Goal: Check status: Check status

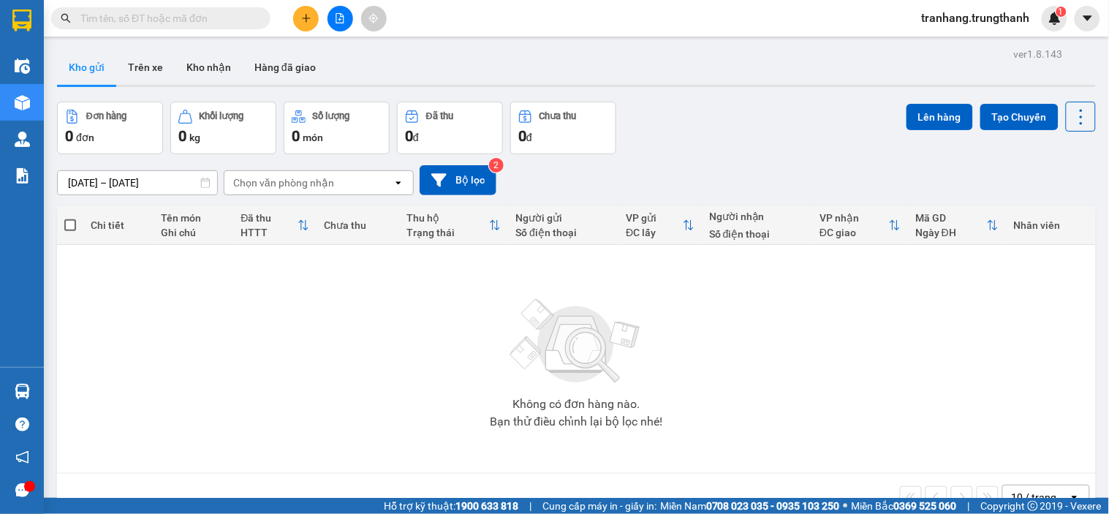
click at [75, 183] on input "[DATE] – [DATE]" at bounding box center [137, 182] width 159 height 23
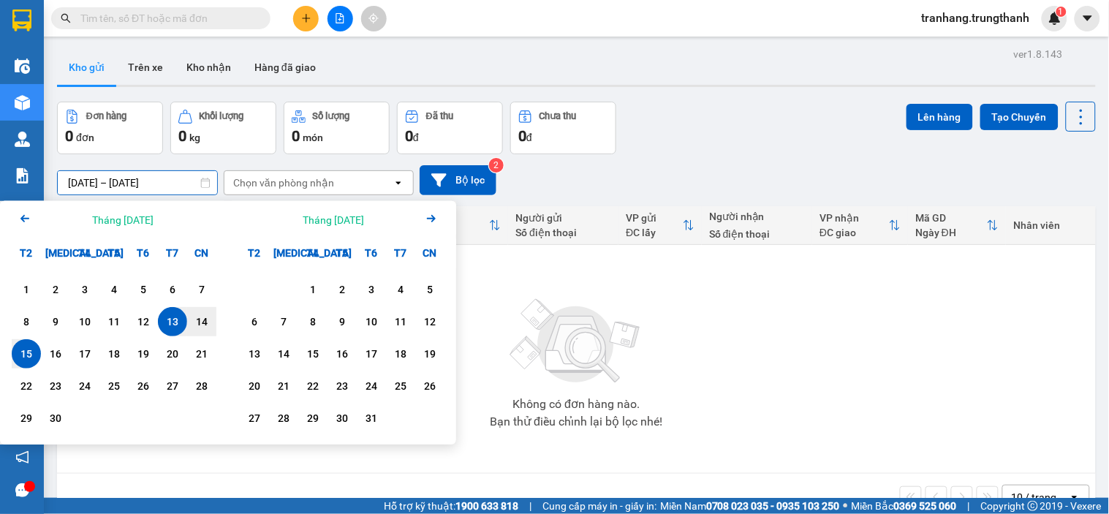
click at [28, 355] on div "15" at bounding box center [26, 354] width 20 height 18
type input "[DATE] – [DATE]"
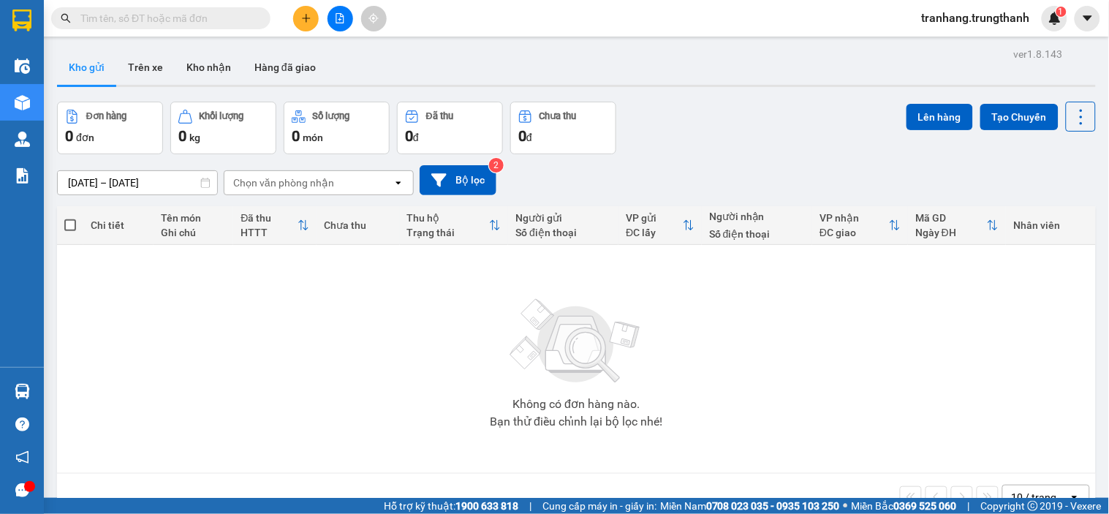
click at [89, 185] on input "[DATE] – [DATE]" at bounding box center [137, 182] width 159 height 23
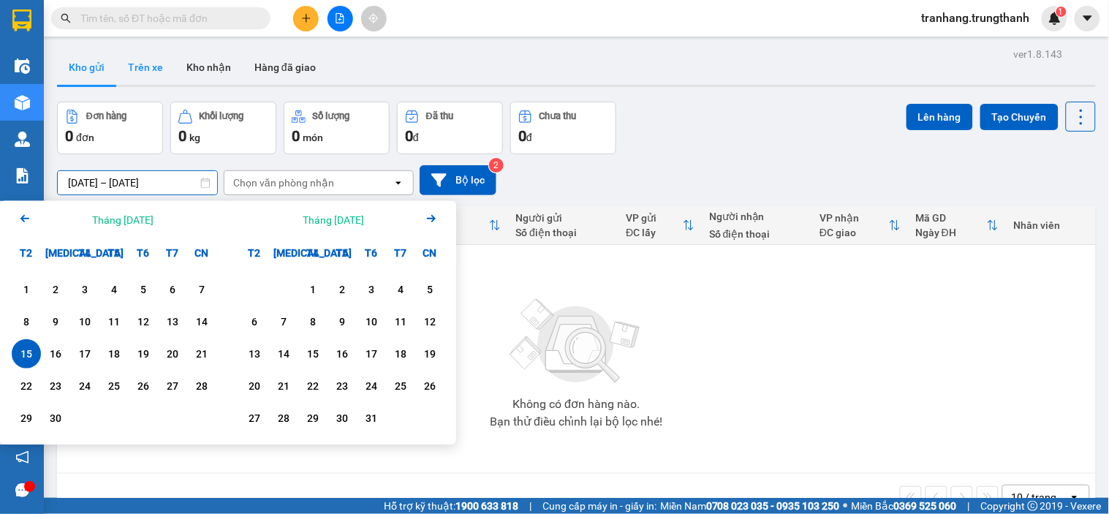
click at [137, 68] on button "Trên xe" at bounding box center [145, 67] width 58 height 35
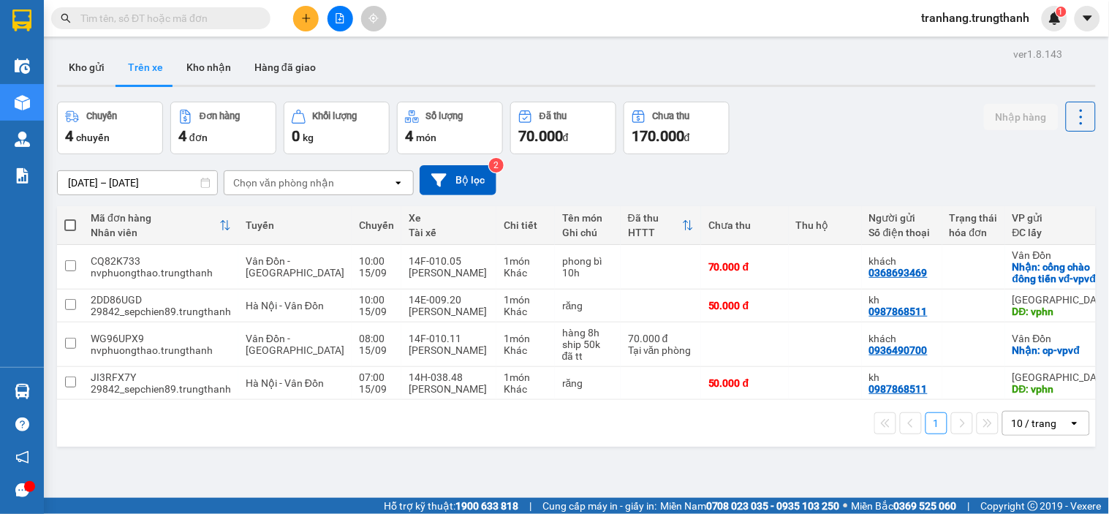
click at [838, 150] on div "Chuyến 4 chuyến Đơn hàng 4 đơn Khối lượng 0 kg Số lượng 4 món Đã thu 70.000 đ C…" at bounding box center [576, 128] width 1039 height 53
